Goal: Task Accomplishment & Management: Complete application form

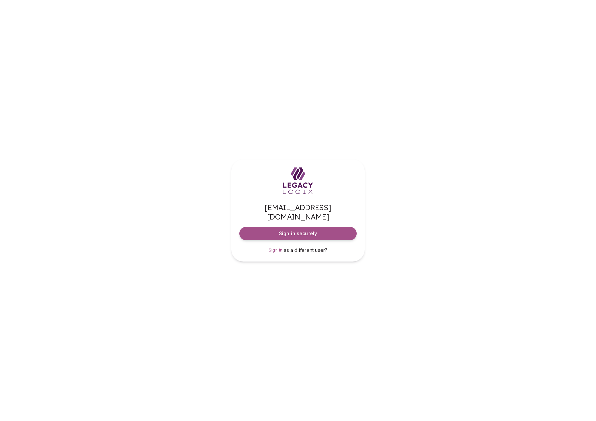
click at [277, 247] on span "Sign in" at bounding box center [276, 249] width 14 height 5
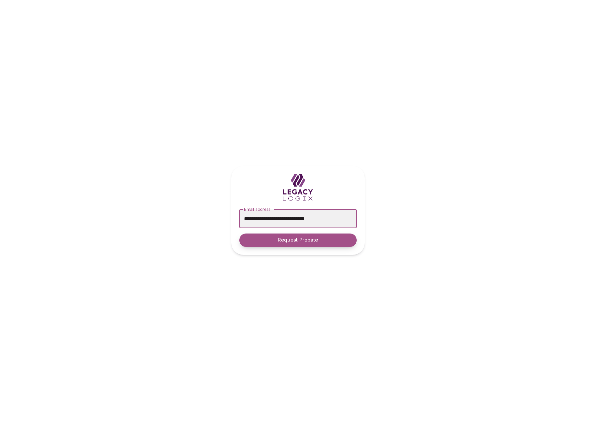
type input "**********"
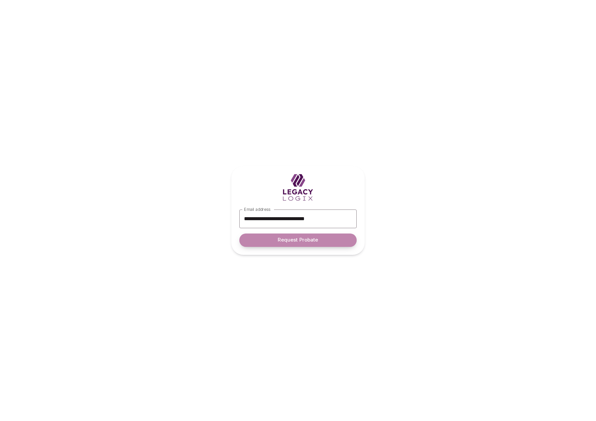
click at [299, 239] on span "Request Probate" at bounding box center [298, 240] width 40 height 6
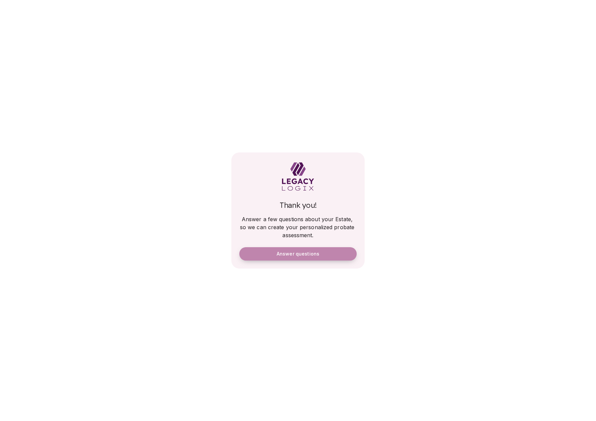
click at [299, 252] on span "Answer questions" at bounding box center [298, 254] width 43 height 6
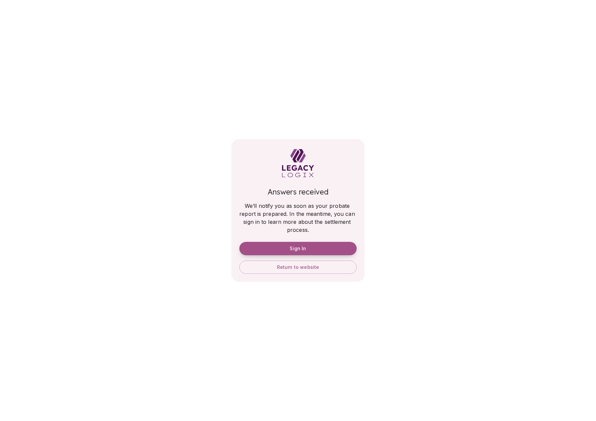
click at [312, 245] on button "Sign In" at bounding box center [297, 248] width 117 height 13
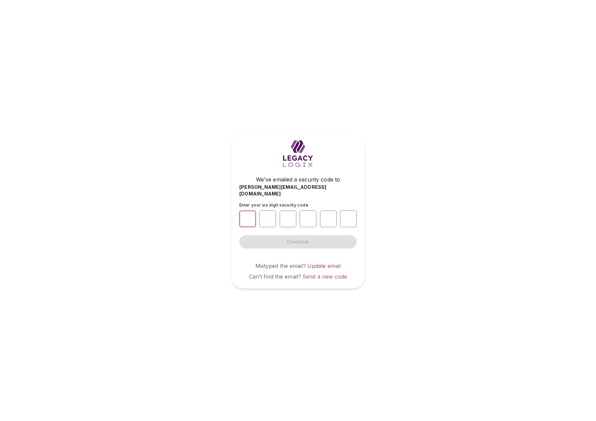
click at [247, 215] on input "number" at bounding box center [247, 218] width 17 height 17
type input "*"
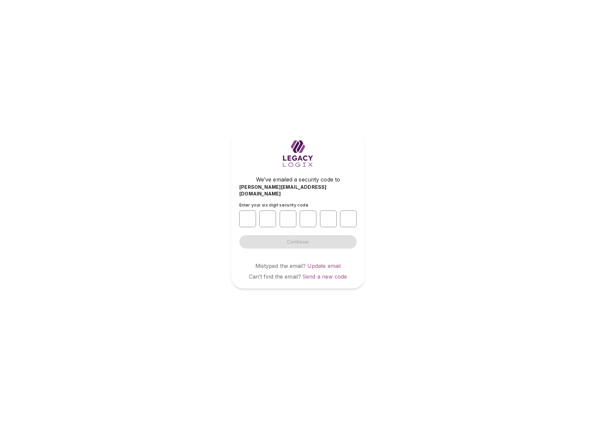
type input "*"
